Goal: Task Accomplishment & Management: Manage account settings

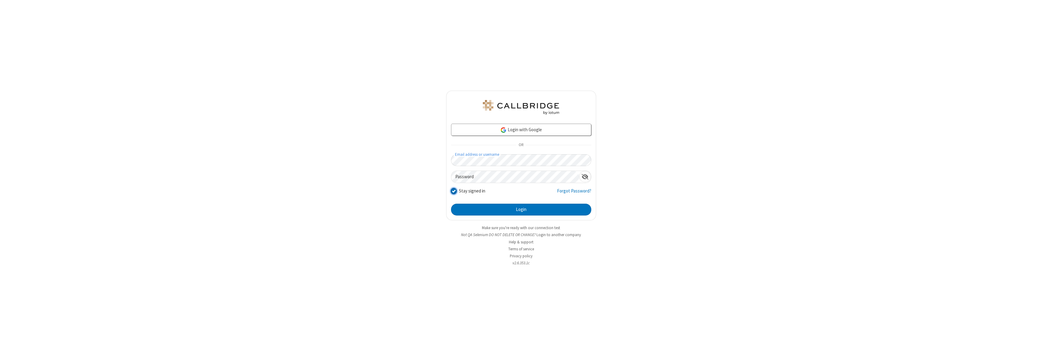
click at [453, 191] on input "Stay signed in" at bounding box center [454, 191] width 6 height 6
checkbox input "false"
click at [521, 209] on button "Login" at bounding box center [521, 210] width 140 height 12
click at [453, 191] on input "Stay signed in" at bounding box center [454, 191] width 6 height 6
checkbox input "false"
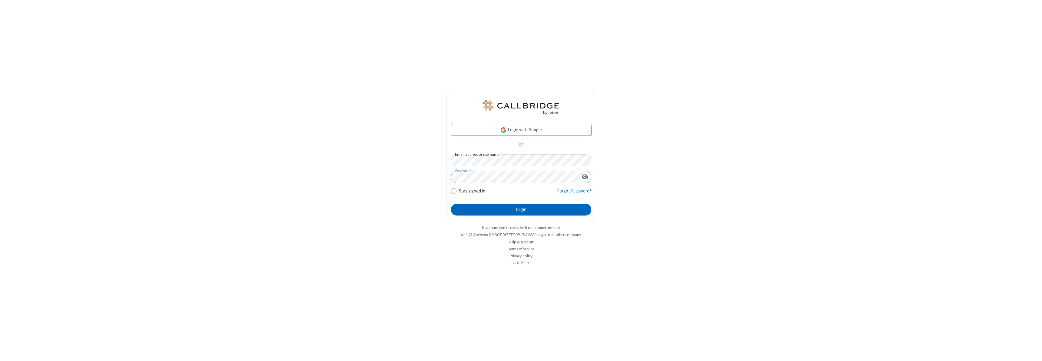
click at [521, 209] on button "Login" at bounding box center [521, 210] width 140 height 12
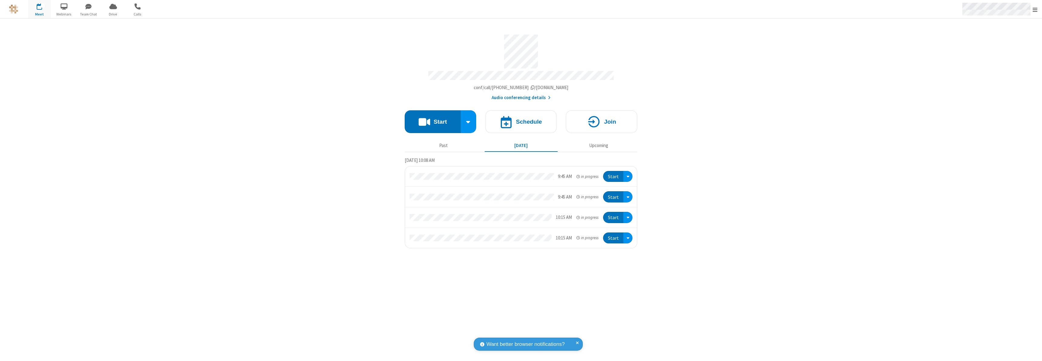
click at [1035, 9] on span "Open menu" at bounding box center [1035, 10] width 5 height 6
click at [1003, 171] on div "Sign out" at bounding box center [1000, 171] width 85 height 16
